Goal: Contribute content: Add original content to the website for others to see

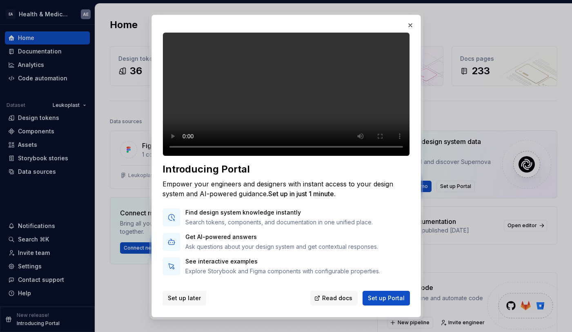
click at [179, 298] on span "Set up later" at bounding box center [184, 298] width 33 height 8
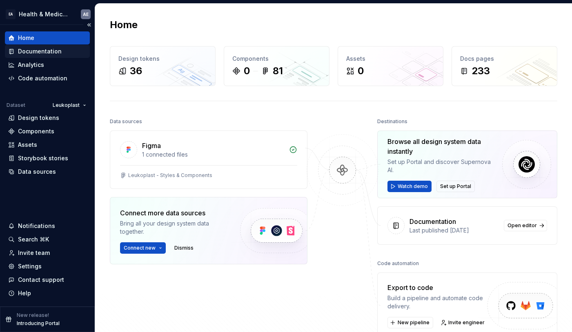
click at [60, 48] on div "Documentation" at bounding box center [47, 51] width 78 height 8
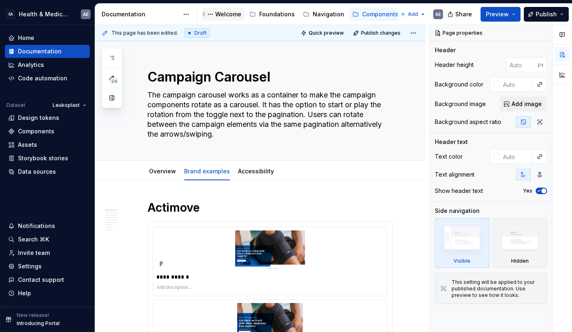
click at [228, 14] on div "Welcome" at bounding box center [228, 14] width 26 height 8
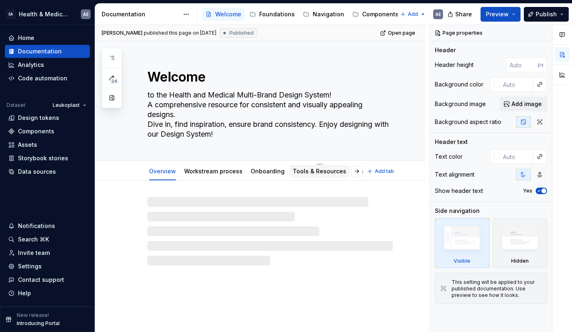
click at [305, 171] on link "Tools & Resources" at bounding box center [319, 171] width 53 height 7
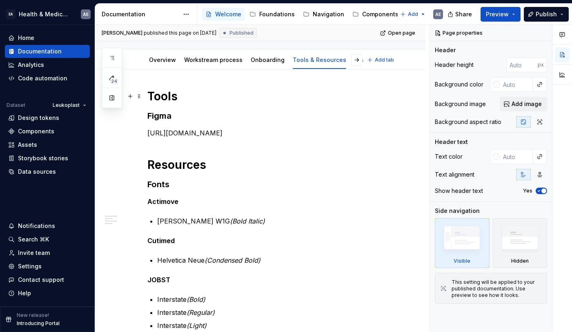
type textarea "*"
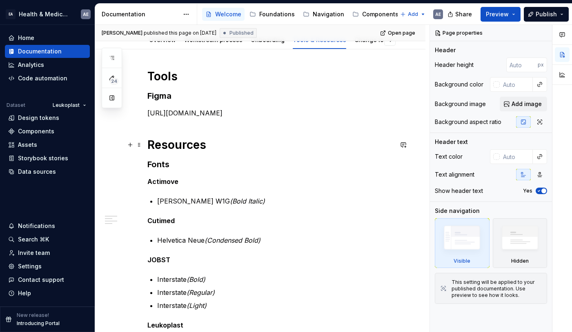
scroll to position [136, 0]
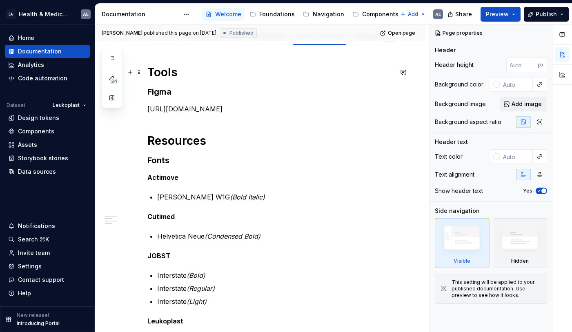
click at [149, 71] on h1 "Tools" at bounding box center [269, 72] width 245 height 15
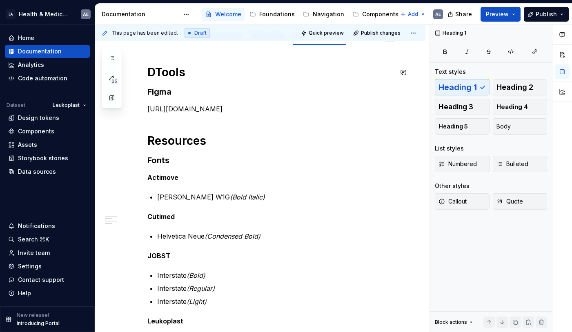
scroll to position [135, 0]
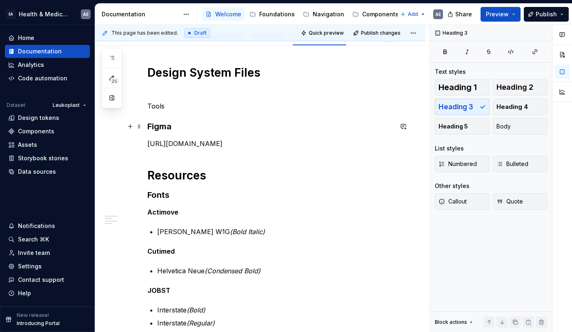
click at [161, 129] on h3 "Figma" at bounding box center [269, 126] width 245 height 11
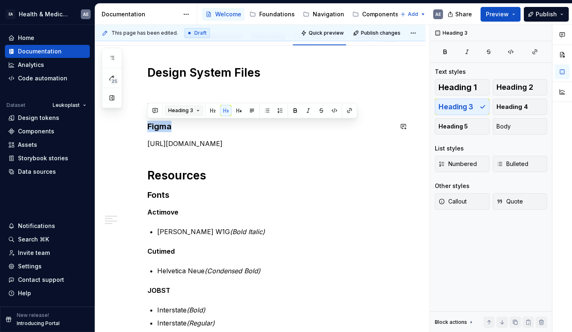
click at [196, 112] on button "Heading 3" at bounding box center [184, 110] width 39 height 11
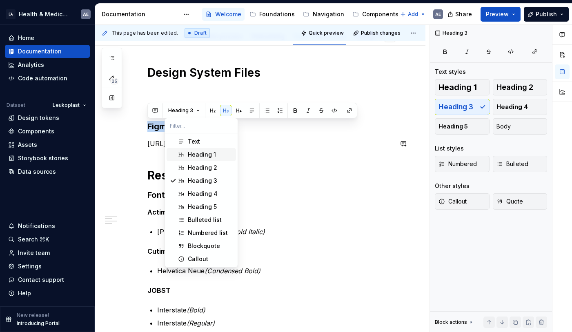
click at [209, 156] on div "Heading 1" at bounding box center [202, 155] width 28 height 8
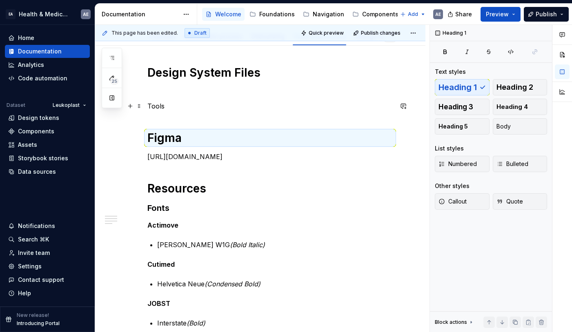
click at [162, 107] on p "Tools" at bounding box center [269, 106] width 245 height 10
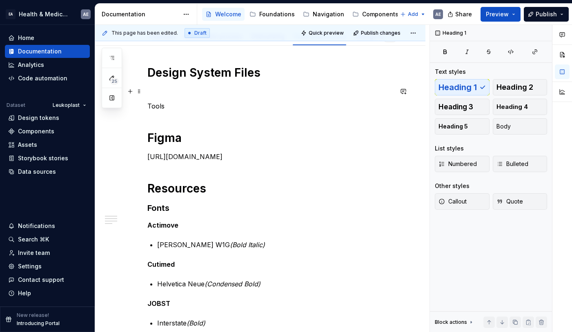
click at [161, 91] on p at bounding box center [269, 92] width 245 height 10
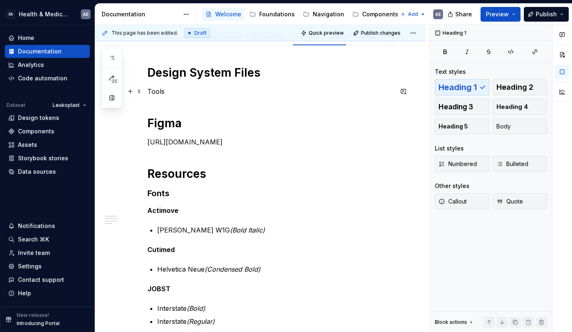
click at [158, 92] on p "Tools" at bounding box center [269, 92] width 245 height 10
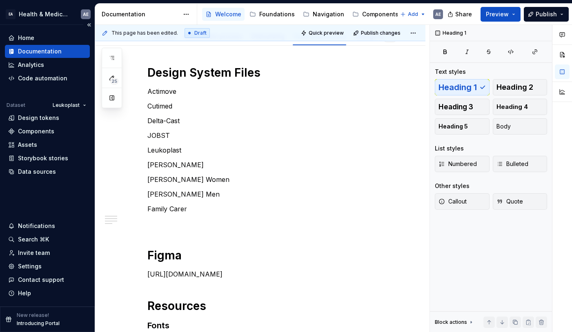
type textarea "*"
click at [184, 93] on p "Actimove" at bounding box center [269, 92] width 245 height 10
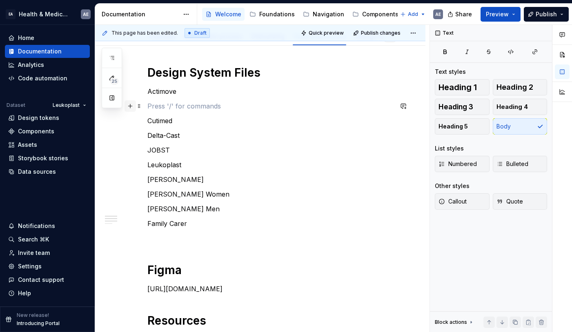
click at [129, 107] on button "button" at bounding box center [130, 105] width 11 height 11
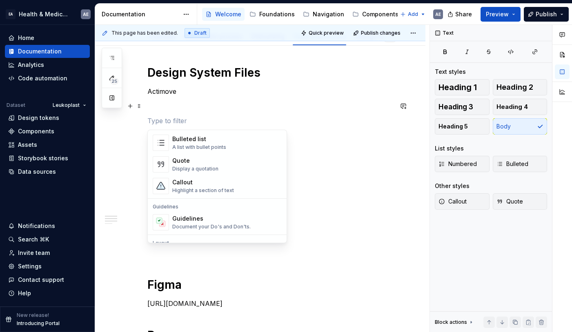
scroll to position [162, 0]
click at [176, 108] on p at bounding box center [269, 106] width 245 height 10
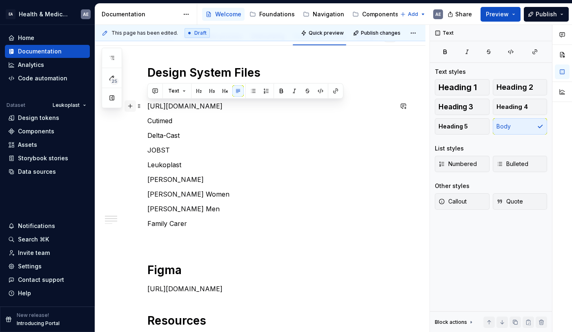
drag, startPoint x: 345, startPoint y: 116, endPoint x: 130, endPoint y: 103, distance: 215.5
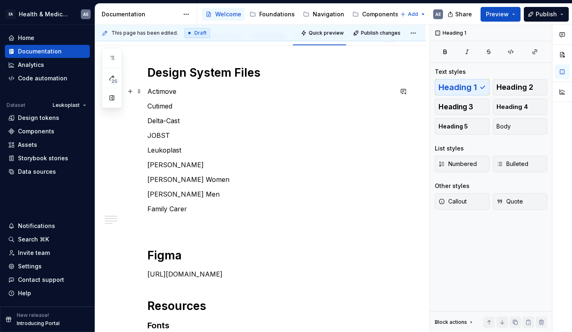
drag, startPoint x: 151, startPoint y: 95, endPoint x: 167, endPoint y: 89, distance: 17.4
click at [167, 89] on p "Actimove" at bounding box center [269, 92] width 245 height 10
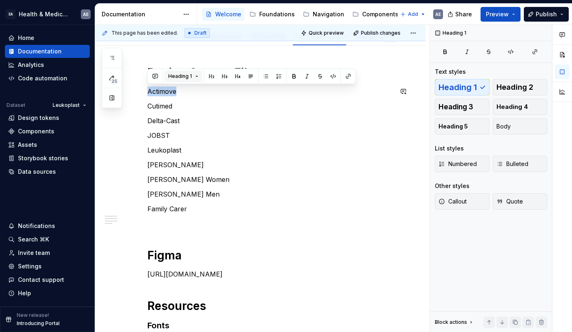
click at [197, 76] on button "Heading 1" at bounding box center [184, 76] width 38 height 11
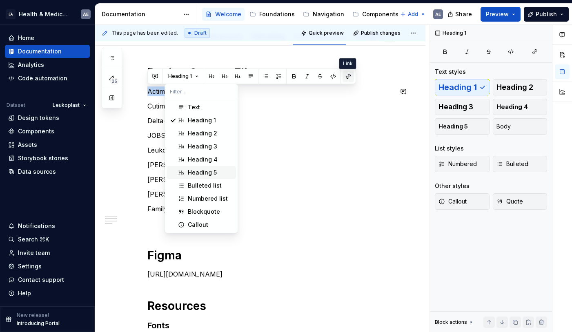
click at [347, 75] on button "button" at bounding box center [348, 76] width 11 height 11
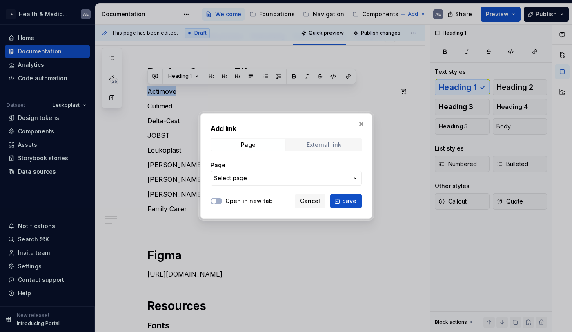
click at [325, 143] on div "External link" at bounding box center [324, 145] width 35 height 7
click at [243, 177] on input "URL" at bounding box center [286, 178] width 151 height 15
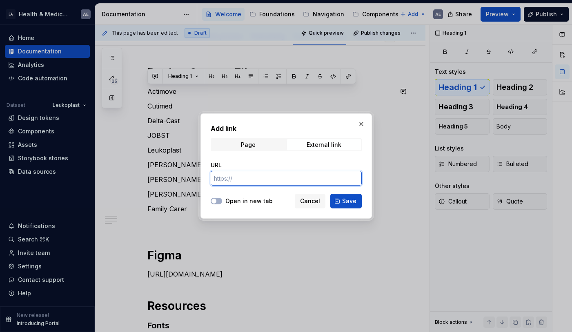
paste input "[URL][DOMAIN_NAME]"
type input "[URL][DOMAIN_NAME]"
click at [219, 198] on button "Open in new tab" at bounding box center [216, 201] width 11 height 7
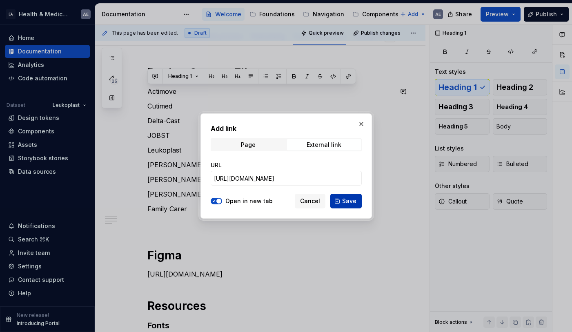
click at [343, 200] on span "Save" at bounding box center [349, 201] width 14 height 8
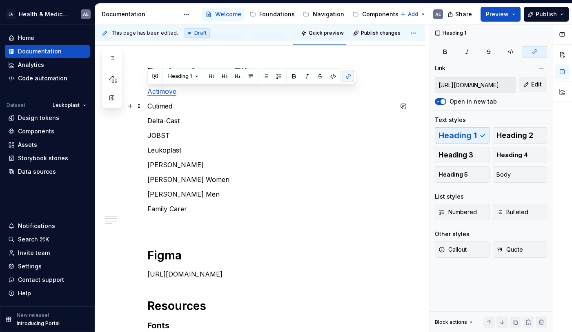
click at [176, 107] on p "Cutimed" at bounding box center [269, 106] width 245 height 10
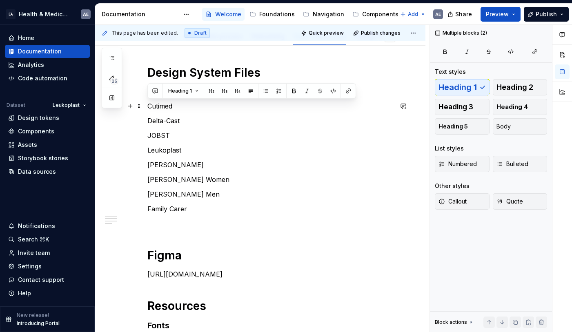
click at [173, 106] on p "Cutimed" at bounding box center [269, 106] width 245 height 10
click at [162, 107] on p "Cutimed" at bounding box center [269, 106] width 245 height 10
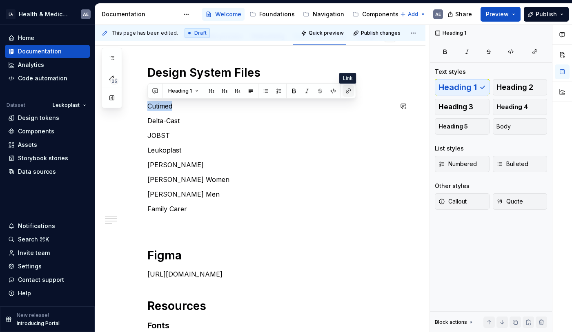
click at [350, 91] on button "button" at bounding box center [348, 90] width 11 height 11
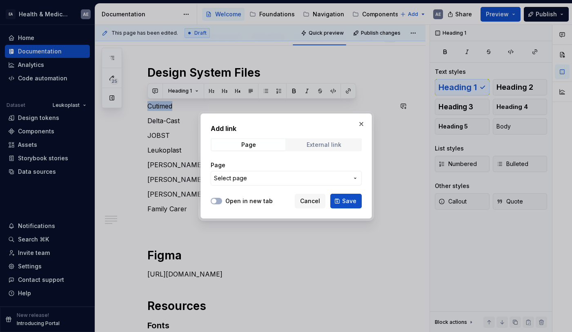
click at [326, 147] on div "External link" at bounding box center [324, 145] width 35 height 7
click at [270, 179] on input "URL" at bounding box center [286, 178] width 151 height 15
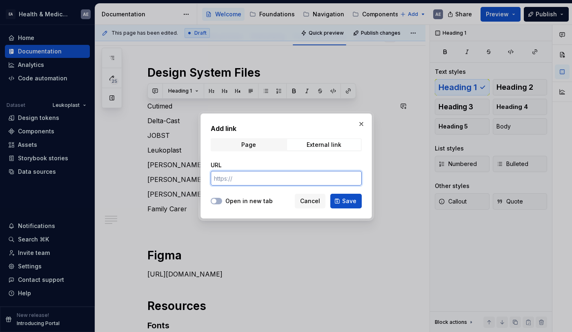
paste input "[URL][DOMAIN_NAME]"
type input "[URL][DOMAIN_NAME]"
click at [218, 199] on button "Open in new tab" at bounding box center [216, 201] width 11 height 7
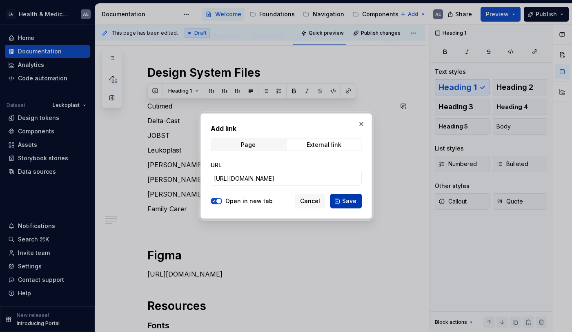
click at [344, 204] on span "Save" at bounding box center [349, 201] width 14 height 8
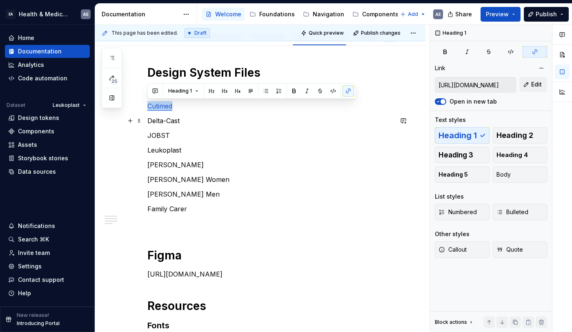
click at [182, 123] on p "Delta-Cast" at bounding box center [269, 121] width 245 height 10
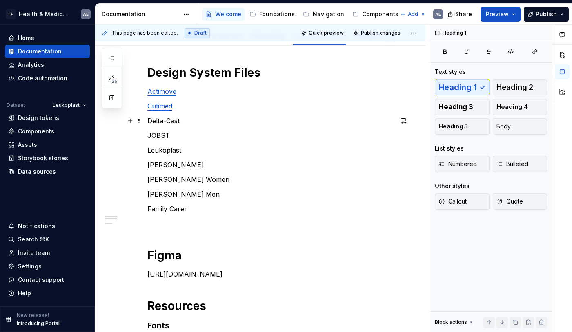
click at [182, 123] on p "Delta-Cast" at bounding box center [269, 121] width 245 height 10
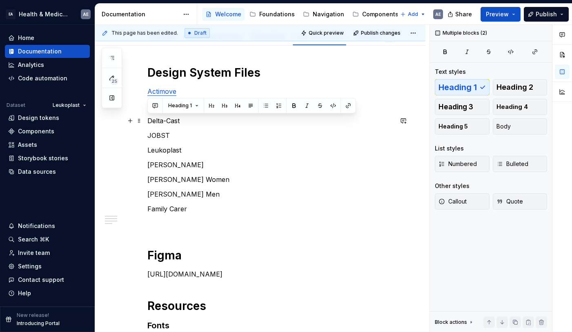
click at [166, 121] on p "Delta-Cast" at bounding box center [269, 121] width 245 height 10
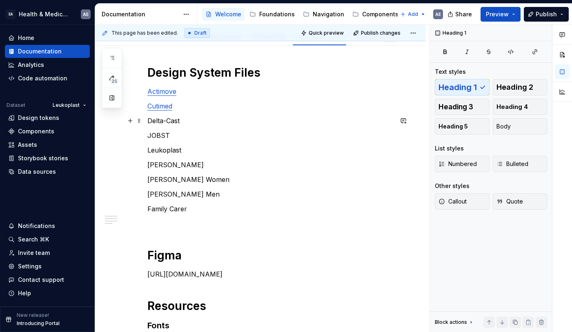
click at [166, 121] on p "Delta-Cast" at bounding box center [269, 121] width 245 height 10
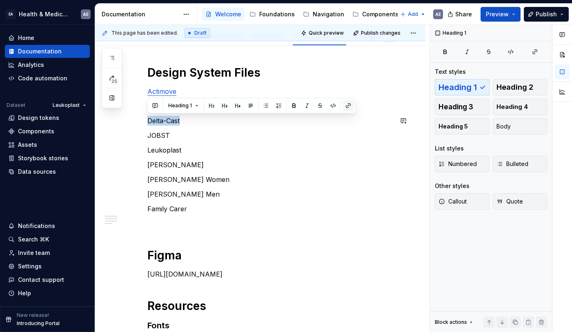
click at [345, 105] on button "button" at bounding box center [348, 105] width 11 height 11
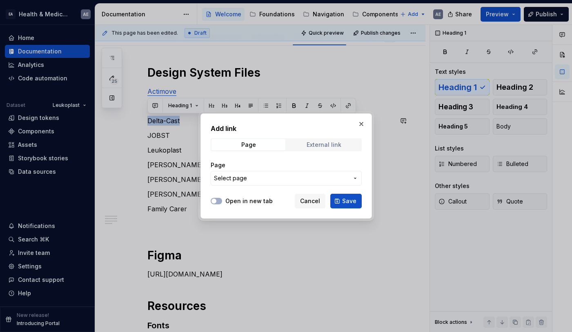
click at [321, 149] on span "External link" at bounding box center [324, 144] width 74 height 11
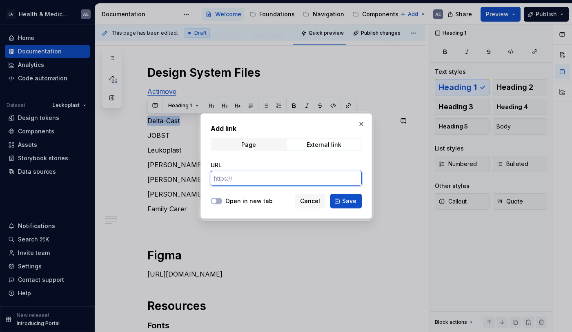
click at [300, 177] on input "URL" at bounding box center [286, 178] width 151 height 15
paste input "[URL][DOMAIN_NAME]"
type input "[URL][DOMAIN_NAME]"
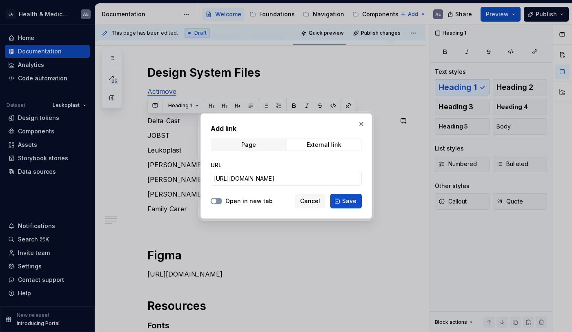
click at [213, 201] on span "button" at bounding box center [213, 201] width 5 height 5
click at [347, 205] on span "Save" at bounding box center [349, 201] width 14 height 8
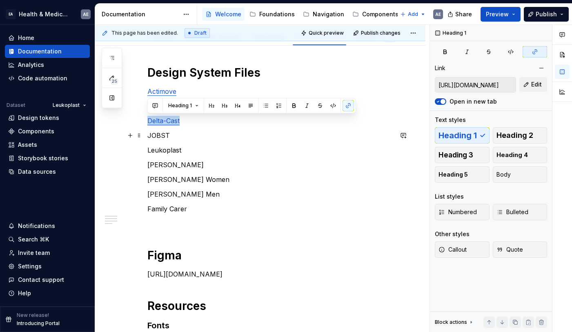
click at [177, 135] on p "JOBST" at bounding box center [269, 136] width 245 height 10
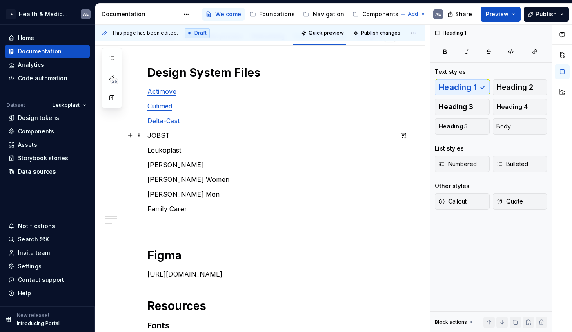
click at [177, 135] on p "JOBST" at bounding box center [269, 136] width 245 height 10
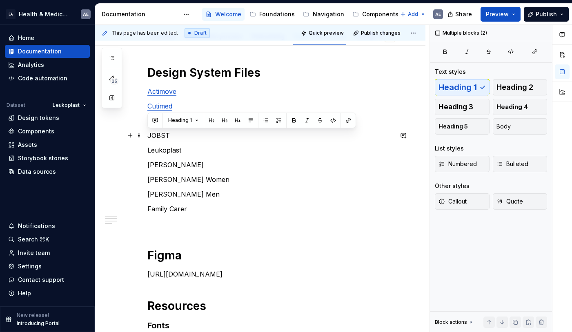
click at [177, 135] on p "JOBST" at bounding box center [269, 136] width 245 height 10
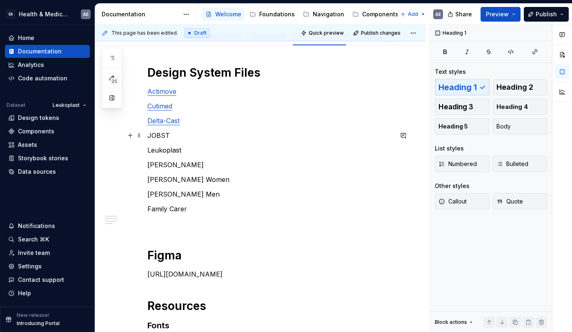
click at [177, 135] on p "JOBST" at bounding box center [269, 136] width 245 height 10
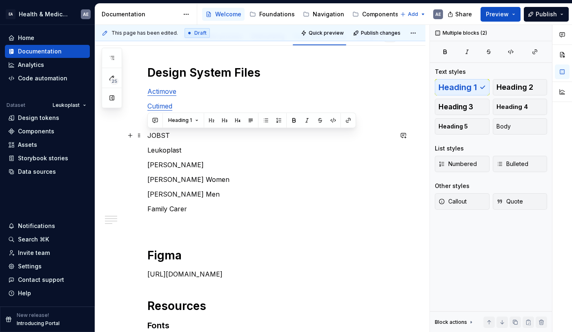
click at [162, 135] on p "JOBST" at bounding box center [269, 136] width 245 height 10
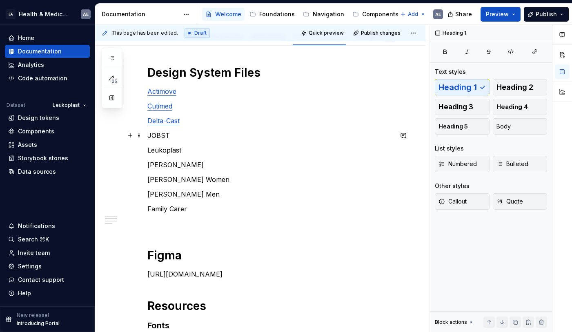
click at [162, 135] on p "JOBST" at bounding box center [269, 136] width 245 height 10
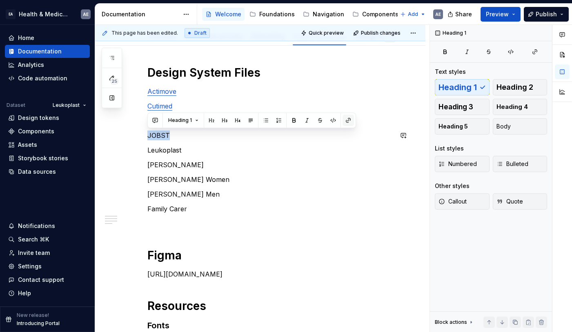
click at [348, 121] on button "button" at bounding box center [348, 120] width 11 height 11
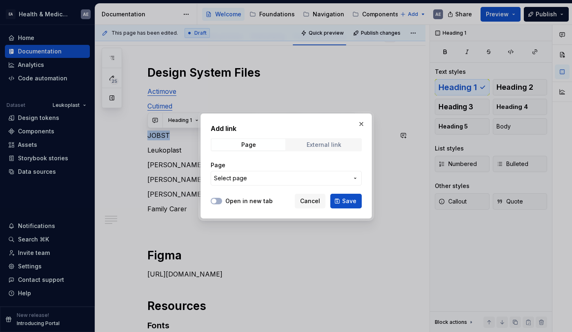
click at [332, 147] on div "External link" at bounding box center [324, 145] width 35 height 7
click at [247, 183] on input "URL" at bounding box center [286, 178] width 151 height 15
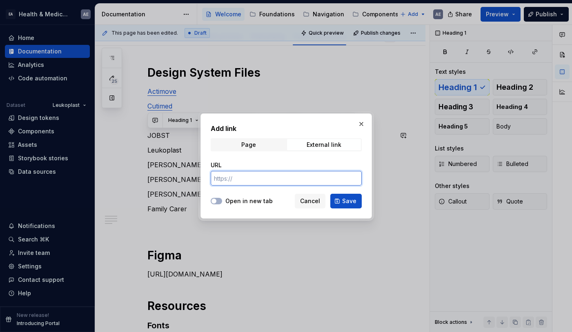
paste input "[URL][DOMAIN_NAME]"
type input "[URL][DOMAIN_NAME]"
click at [218, 200] on button "Open in new tab" at bounding box center [216, 201] width 11 height 7
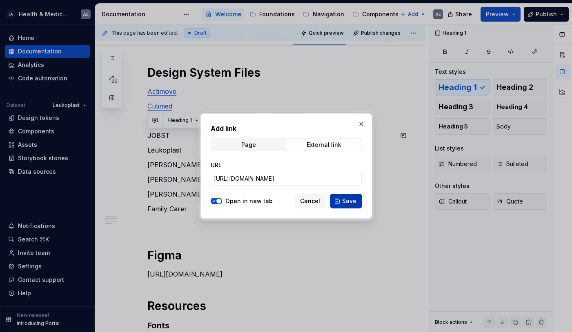
click at [346, 201] on span "Save" at bounding box center [349, 201] width 14 height 8
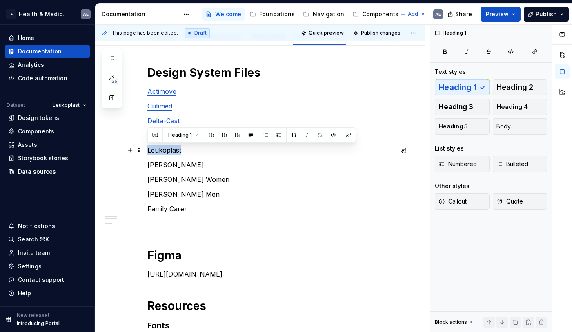
drag, startPoint x: 182, startPoint y: 151, endPoint x: 146, endPoint y: 151, distance: 35.9
click at [343, 138] on button "button" at bounding box center [348, 134] width 11 height 11
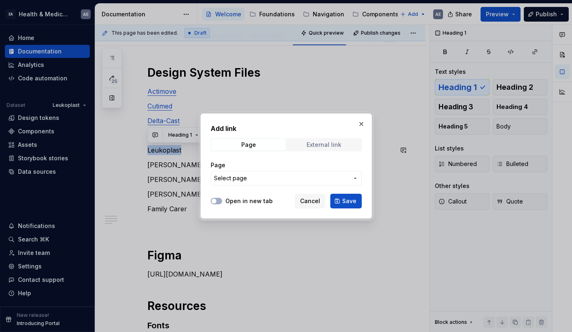
click at [320, 149] on span "External link" at bounding box center [324, 144] width 74 height 11
click at [266, 176] on input "URL" at bounding box center [286, 178] width 151 height 15
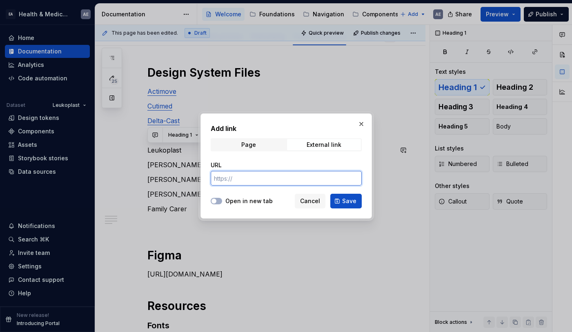
paste input "[URL][DOMAIN_NAME]"
type input "[URL][DOMAIN_NAME]"
click at [216, 202] on span "button" at bounding box center [213, 201] width 5 height 5
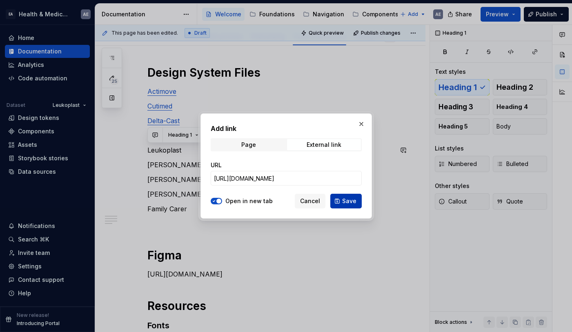
click at [341, 204] on button "Save" at bounding box center [345, 201] width 31 height 15
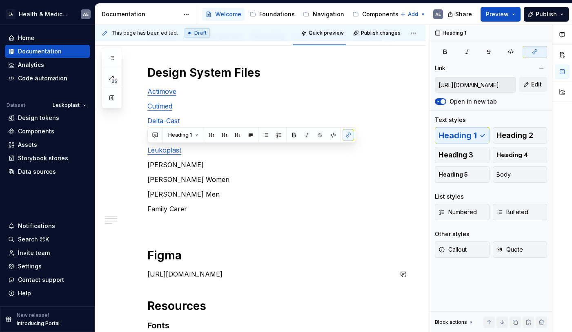
type textarea "*"
click at [191, 180] on p "[PERSON_NAME] Women" at bounding box center [269, 180] width 245 height 10
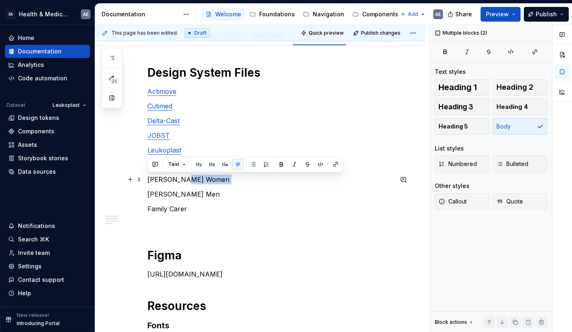
click at [191, 180] on p "[PERSON_NAME] Women" at bounding box center [269, 180] width 245 height 10
click at [335, 166] on button "button" at bounding box center [335, 164] width 11 height 11
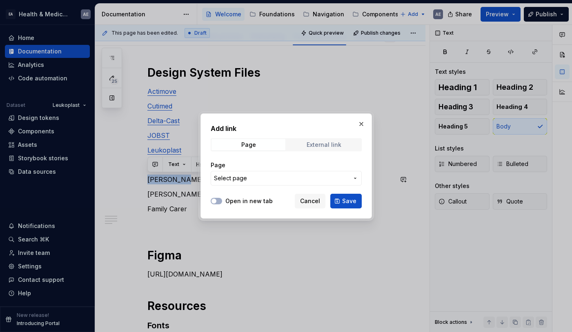
click at [330, 148] on span "External link" at bounding box center [324, 144] width 74 height 11
click at [272, 178] on input "URL" at bounding box center [286, 178] width 151 height 15
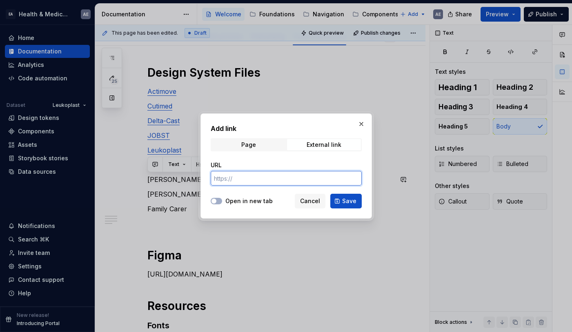
paste input "[URL][DOMAIN_NAME][PERSON_NAME]"
type input "[URL][DOMAIN_NAME][PERSON_NAME]"
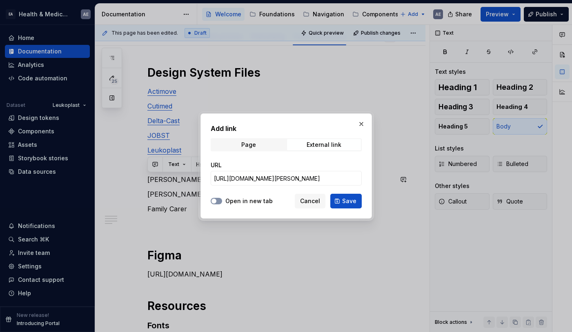
click at [216, 200] on span "button" at bounding box center [213, 201] width 5 height 5
click at [347, 202] on span "Save" at bounding box center [349, 201] width 14 height 8
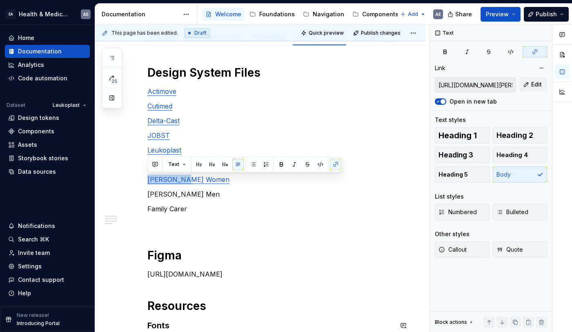
type textarea "*"
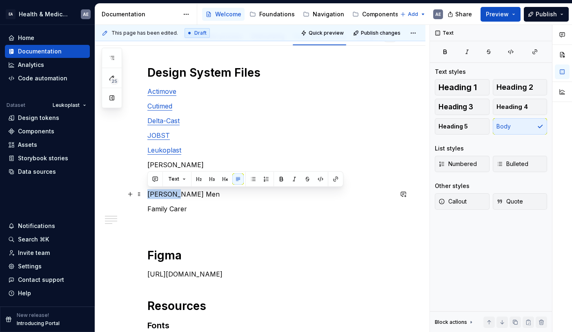
drag, startPoint x: 181, startPoint y: 196, endPoint x: 147, endPoint y: 194, distance: 34.3
click at [335, 181] on button "button" at bounding box center [335, 179] width 11 height 11
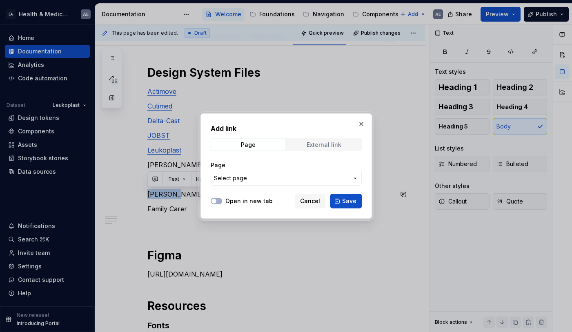
click at [313, 148] on span "External link" at bounding box center [324, 144] width 74 height 11
click at [260, 175] on input "URL" at bounding box center [286, 178] width 151 height 15
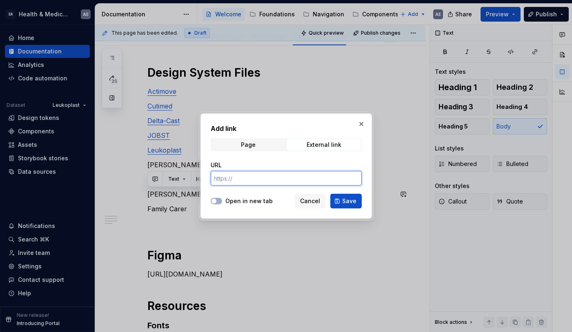
paste input "[URL][DOMAIN_NAME][PERSON_NAME]"
type input "[URL][DOMAIN_NAME][PERSON_NAME]"
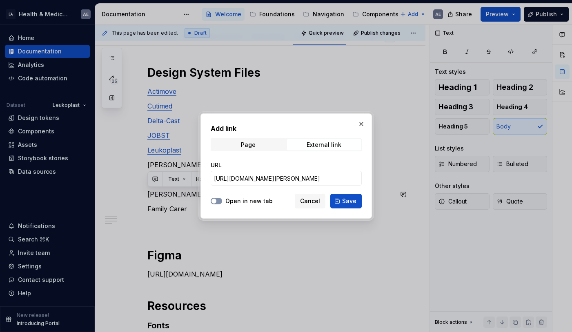
click at [215, 200] on span "button" at bounding box center [213, 201] width 5 height 5
click at [344, 201] on span "Save" at bounding box center [349, 201] width 14 height 8
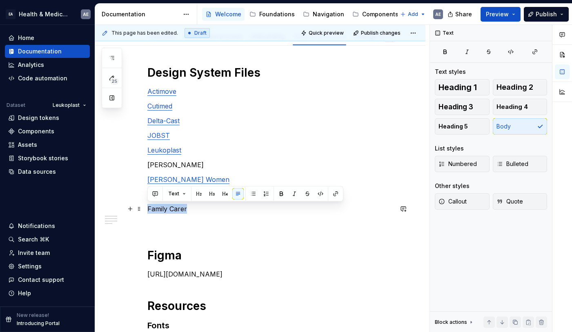
drag, startPoint x: 188, startPoint y: 209, endPoint x: 144, endPoint y: 209, distance: 44.1
click at [333, 194] on button "button" at bounding box center [335, 193] width 11 height 11
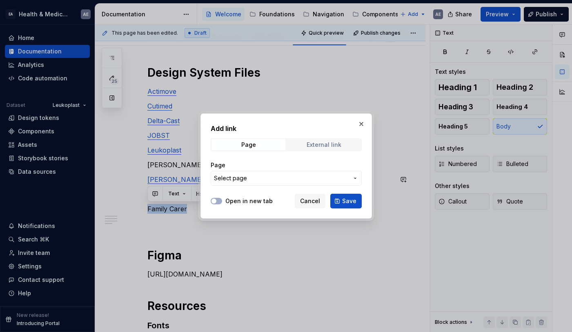
click at [311, 147] on div "External link" at bounding box center [324, 145] width 35 height 7
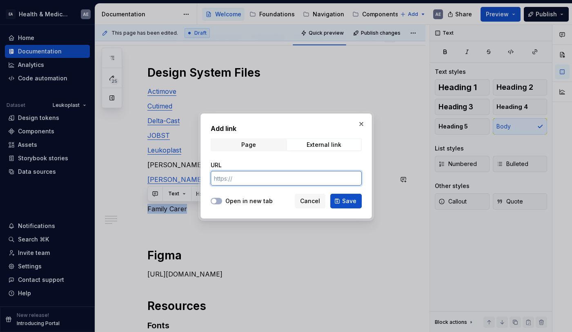
click at [242, 178] on input "URL" at bounding box center [286, 178] width 151 height 15
paste input "[URL][DOMAIN_NAME][PERSON_NAME]"
type input "[URL][DOMAIN_NAME][PERSON_NAME]"
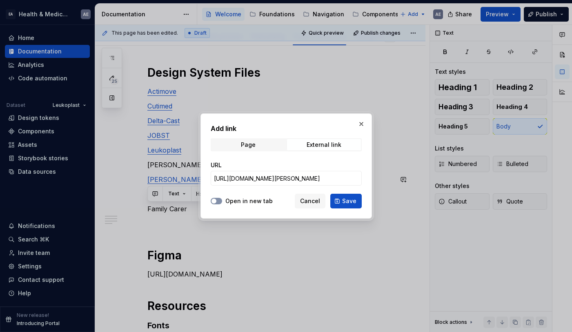
click at [220, 203] on button "Open in new tab" at bounding box center [216, 201] width 11 height 7
click at [343, 202] on button "Save" at bounding box center [345, 201] width 31 height 15
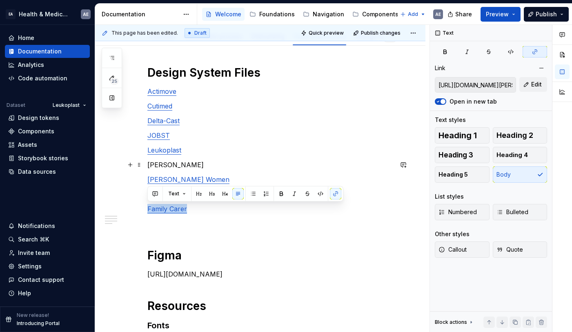
click at [167, 164] on p "[PERSON_NAME]" at bounding box center [269, 165] width 245 height 10
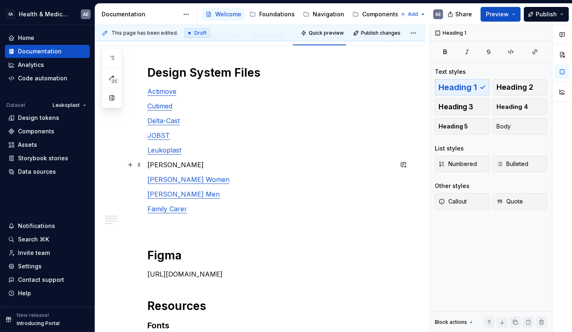
click at [167, 164] on p "[PERSON_NAME]" at bounding box center [269, 165] width 245 height 10
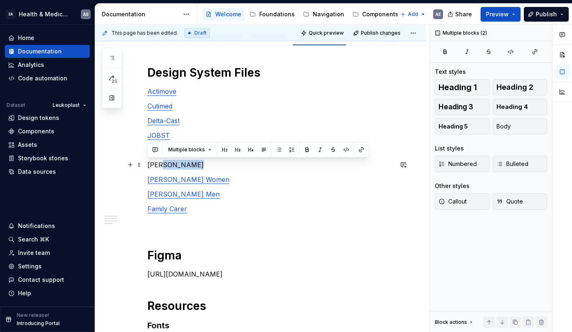
click at [156, 164] on p "[PERSON_NAME]" at bounding box center [269, 165] width 245 height 10
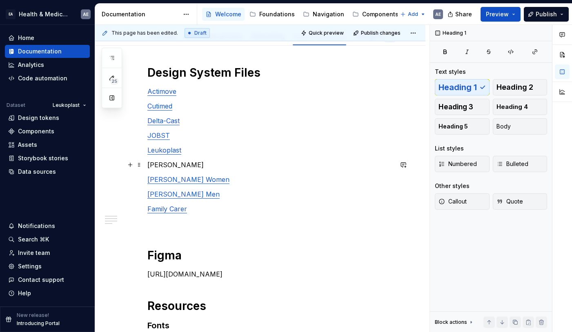
click at [156, 164] on p "[PERSON_NAME]" at bounding box center [269, 165] width 245 height 10
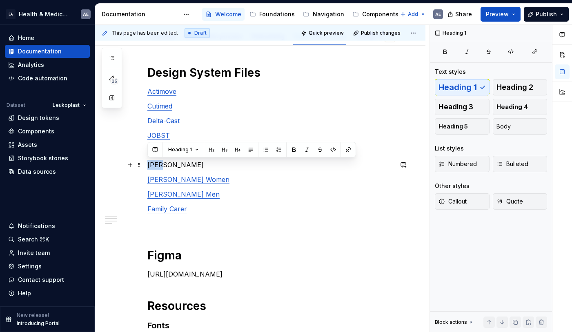
click at [156, 164] on p "[PERSON_NAME]" at bounding box center [269, 165] width 245 height 10
click at [191, 150] on button "Heading 1" at bounding box center [184, 149] width 38 height 11
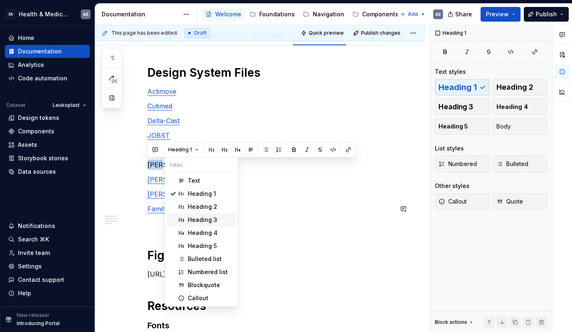
click at [218, 218] on div "Heading 3" at bounding box center [210, 220] width 45 height 8
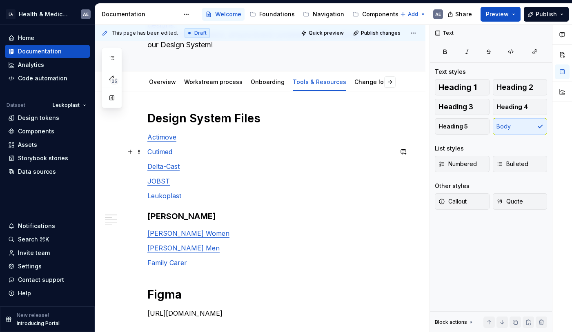
scroll to position [89, 0]
click at [543, 11] on span "Publish" at bounding box center [546, 14] width 21 height 8
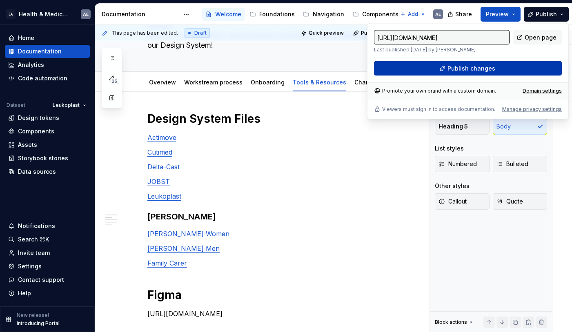
click at [512, 69] on button "Publish changes" at bounding box center [468, 68] width 188 height 15
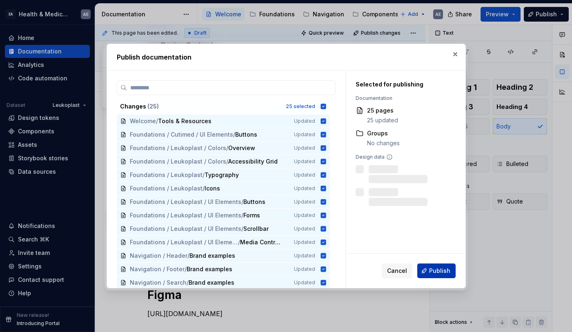
click at [430, 275] on span "Publish" at bounding box center [439, 271] width 21 height 8
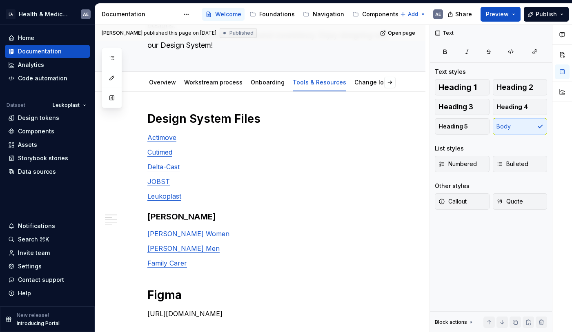
type textarea "*"
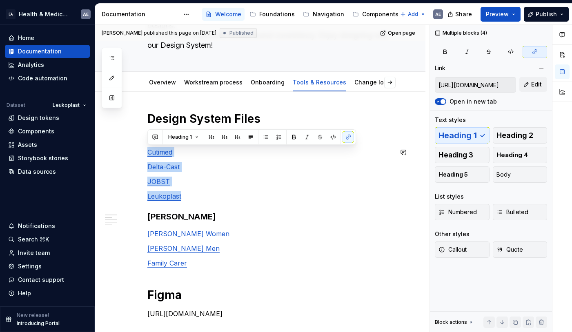
type input "[URL][DOMAIN_NAME]"
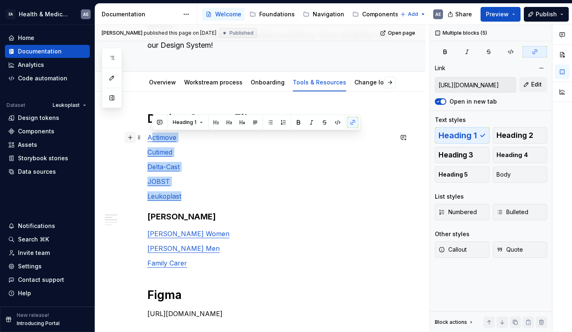
drag, startPoint x: 198, startPoint y: 194, endPoint x: 132, endPoint y: 141, distance: 84.2
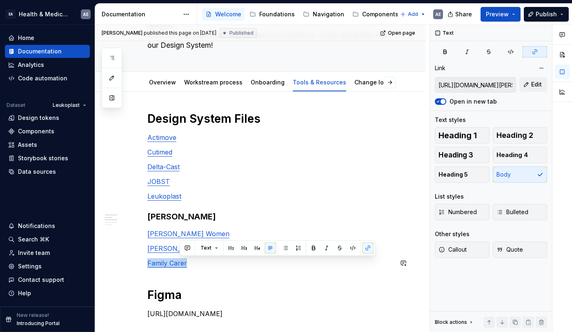
type input "[URL][DOMAIN_NAME][PERSON_NAME]"
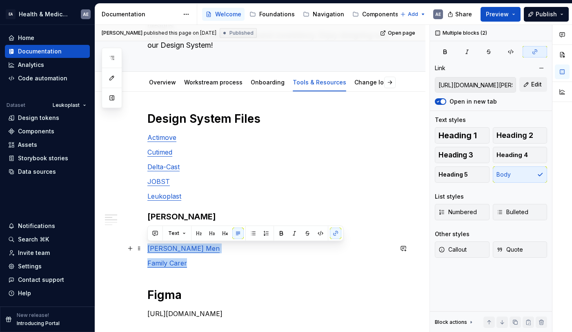
drag, startPoint x: 208, startPoint y: 263, endPoint x: 148, endPoint y: 244, distance: 62.5
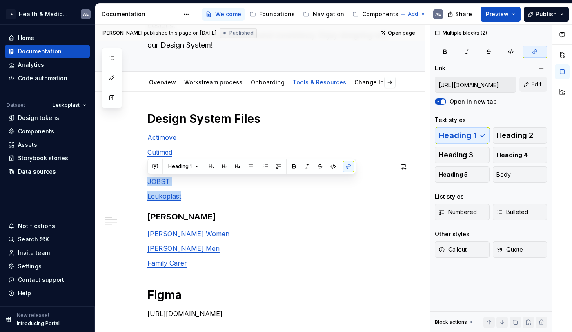
type input "[URL][DOMAIN_NAME]"
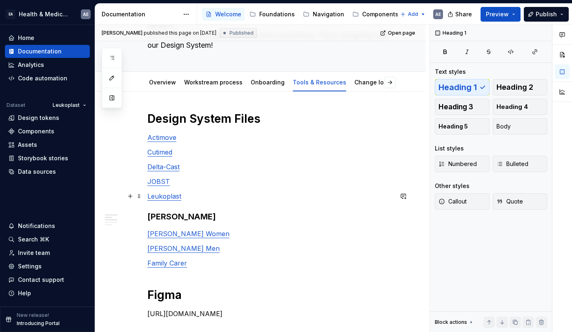
drag, startPoint x: 200, startPoint y: 197, endPoint x: 214, endPoint y: 192, distance: 14.7
click at [214, 192] on p "Leukoplast" at bounding box center [269, 196] width 245 height 10
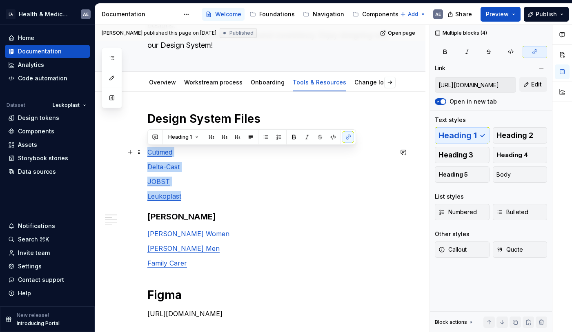
type input "[URL][DOMAIN_NAME]"
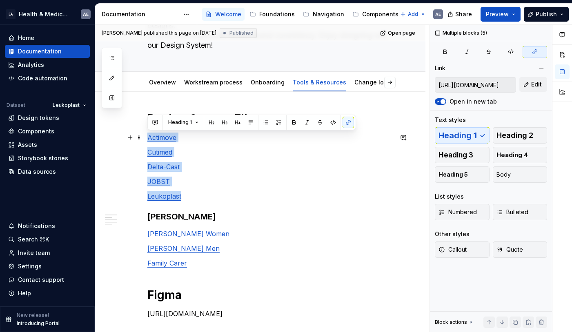
drag, startPoint x: 233, startPoint y: 196, endPoint x: 145, endPoint y: 139, distance: 104.5
click at [194, 121] on button "Heading 1" at bounding box center [184, 122] width 38 height 11
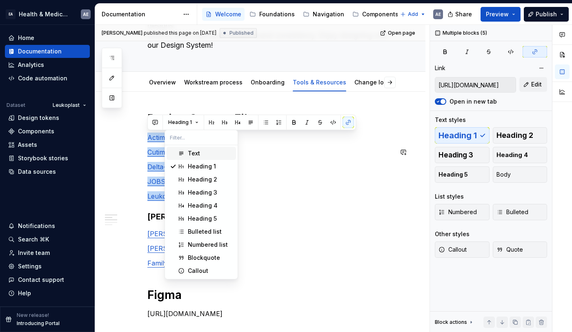
click at [196, 158] on span "Text" at bounding box center [201, 153] width 69 height 13
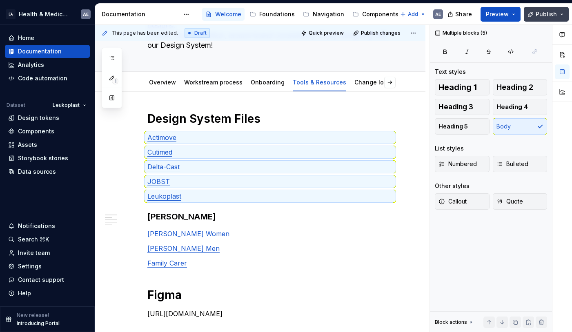
click at [546, 18] on span "Publish" at bounding box center [546, 14] width 21 height 8
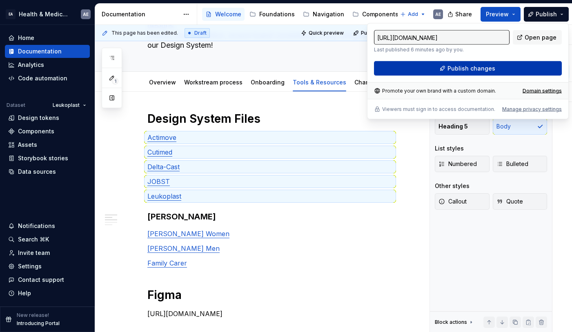
click at [502, 68] on button "Publish changes" at bounding box center [468, 68] width 188 height 15
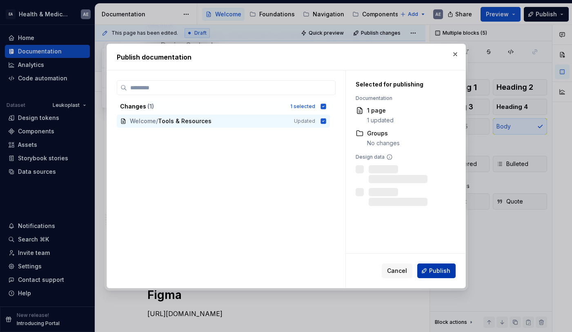
click at [442, 274] on span "Publish" at bounding box center [439, 271] width 21 height 8
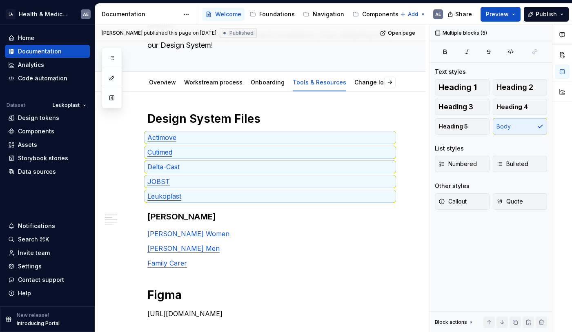
type textarea "*"
